Goal: Task Accomplishment & Management: Complete application form

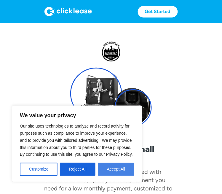
click at [125, 170] on button "Accept All" at bounding box center [116, 169] width 36 height 13
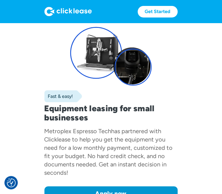
scroll to position [48, 0]
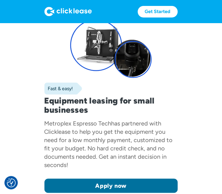
click at [164, 184] on link "Apply now" at bounding box center [110, 186] width 133 height 14
